Goal: Information Seeking & Learning: Find specific fact

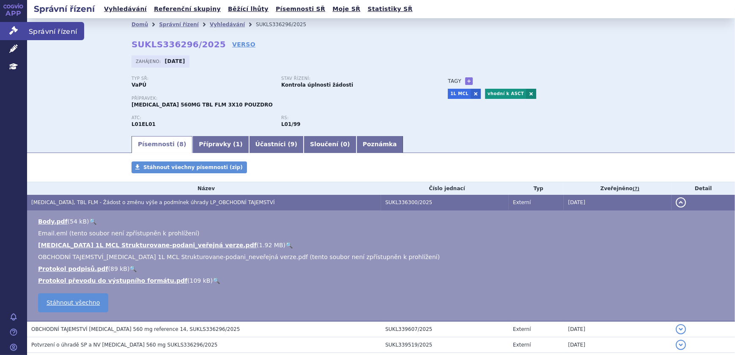
click at [8, 32] on link "Správní řízení" at bounding box center [13, 31] width 27 height 18
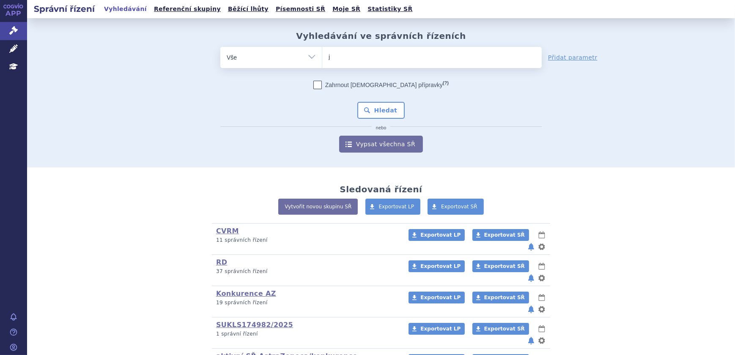
type input "ja"
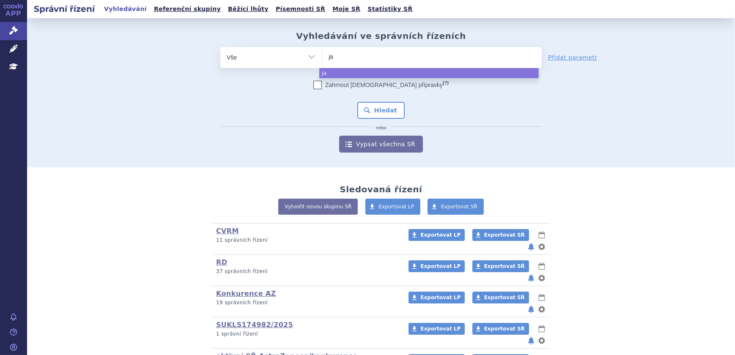
type input "jar"
type input "jardia"
type input "jardianc"
type input "[MEDICAL_DATA]"
select select "[MEDICAL_DATA]"
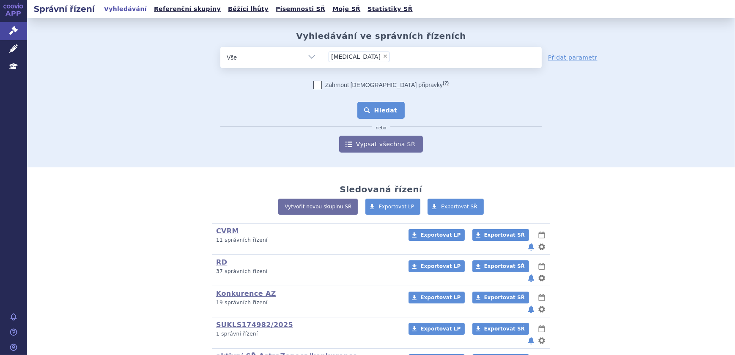
click at [392, 115] on button "Hledat" at bounding box center [382, 110] width 48 height 17
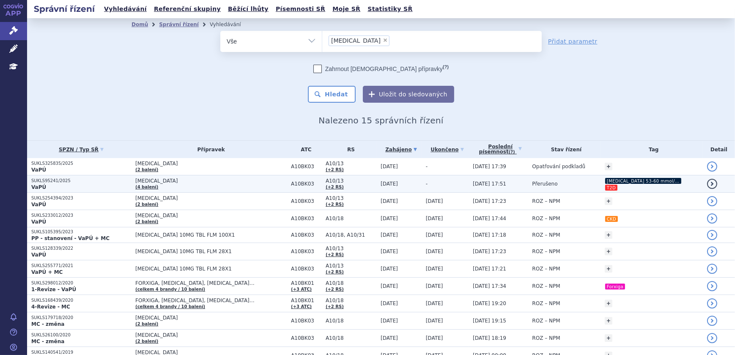
click at [225, 183] on span "[MEDICAL_DATA]" at bounding box center [210, 181] width 151 height 6
